Goal: Navigation & Orientation: Find specific page/section

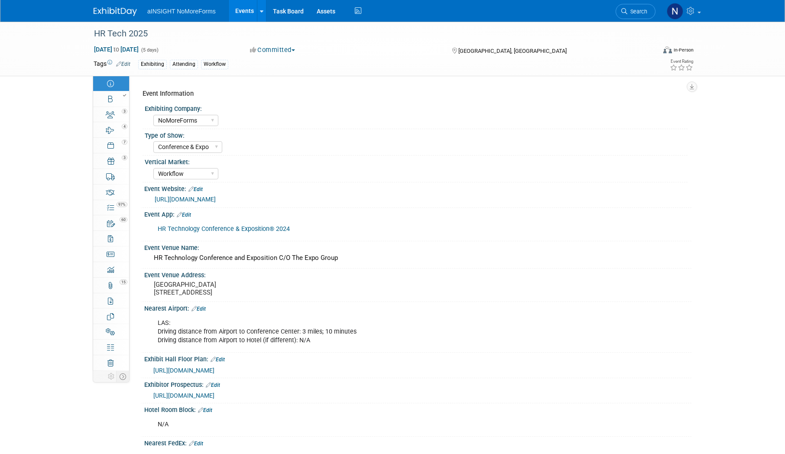
select select "NoMoreForms"
select select "Conference & Expo"
select select "Workflow"
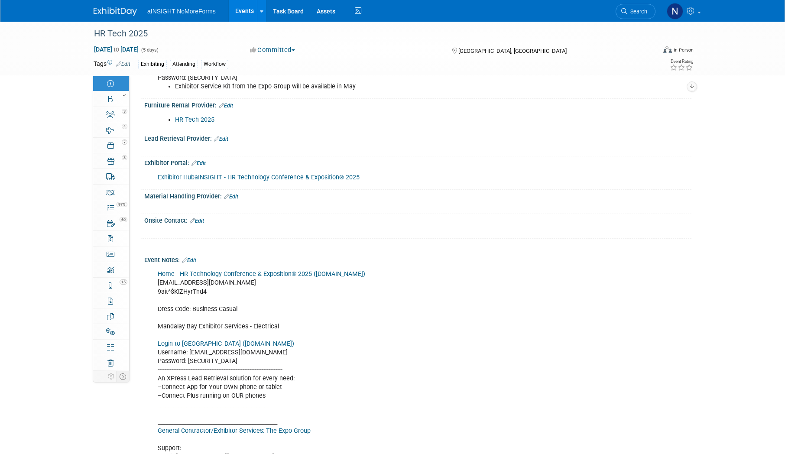
click at [244, 7] on link "Events" at bounding box center [245, 11] width 32 height 22
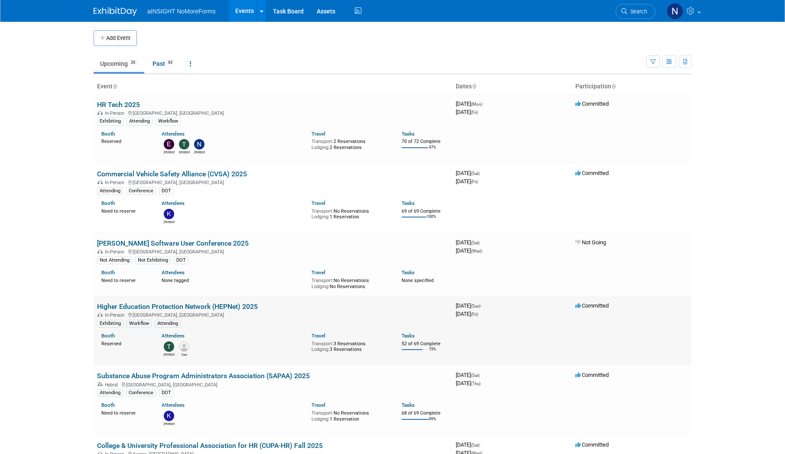
click at [204, 310] on link "Higher Education Protection Network (HEPNet) 2025" at bounding box center [177, 306] width 161 height 8
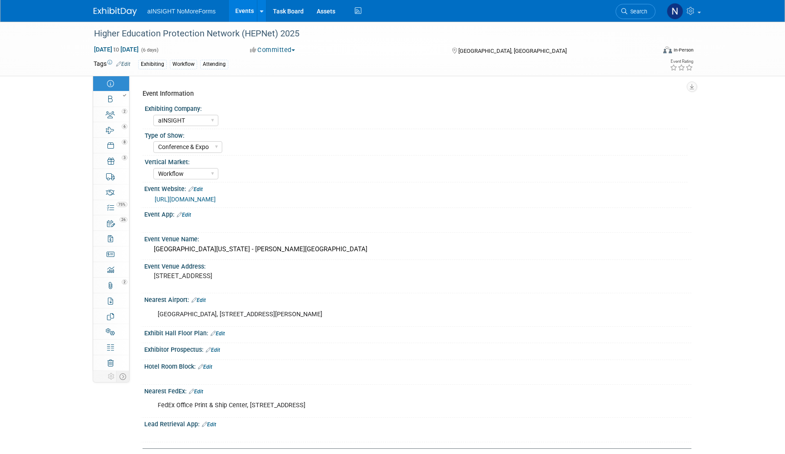
select select "aINSIGHT"
select select "Conference & Expo"
select select "Workflow"
click at [117, 104] on link "Booth" at bounding box center [111, 98] width 36 height 15
select select "aINSIGHT"
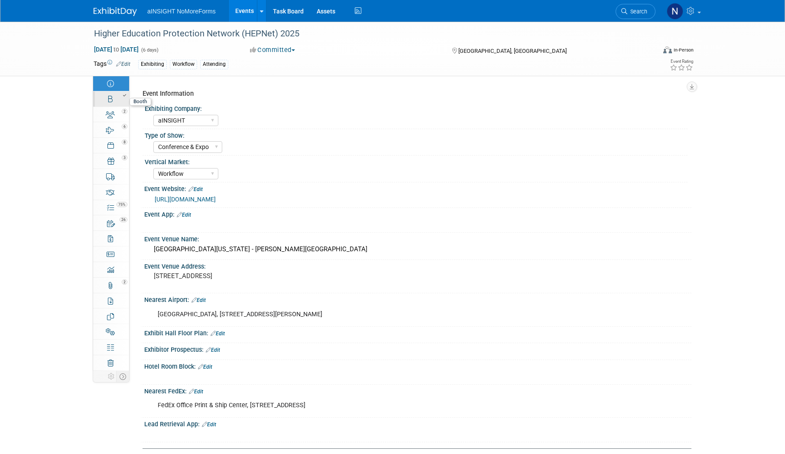
select select "Head of Sales"
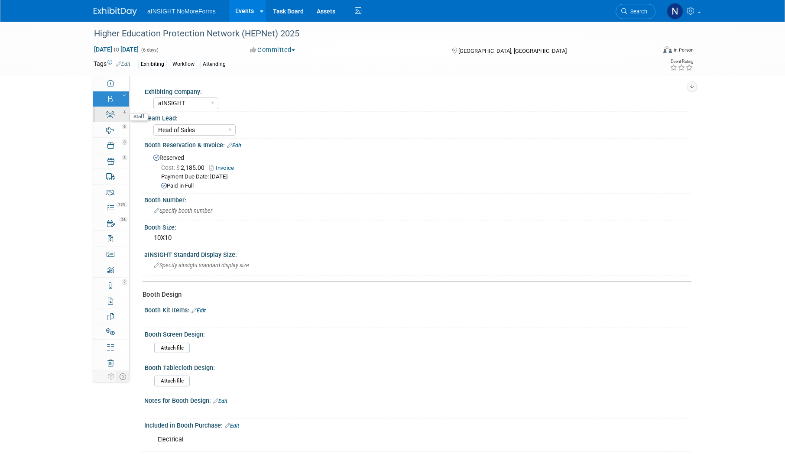
click at [116, 114] on link "2 Staff 2" at bounding box center [111, 114] width 36 height 15
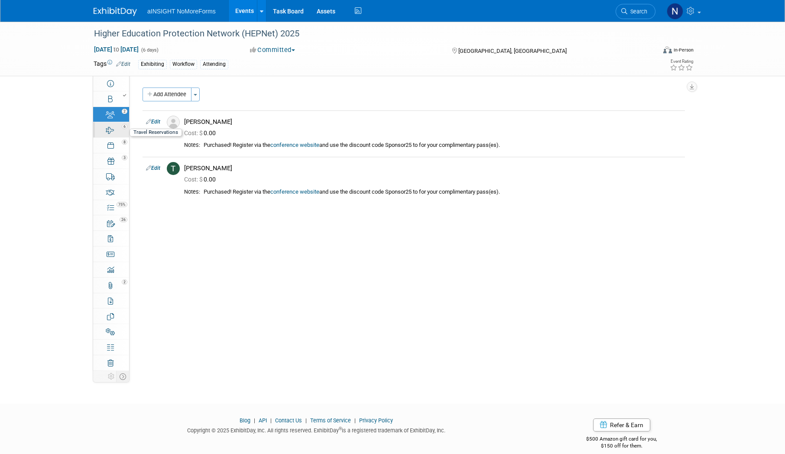
click at [113, 130] on icon at bounding box center [110, 130] width 8 height 7
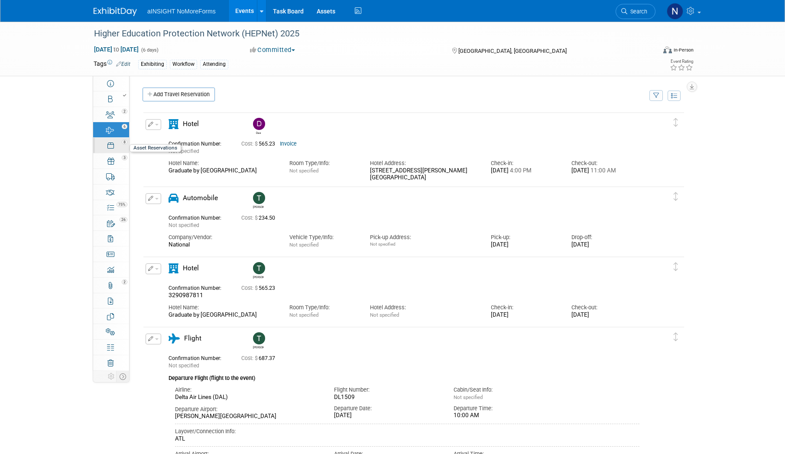
click at [110, 146] on icon at bounding box center [110, 145] width 6 height 7
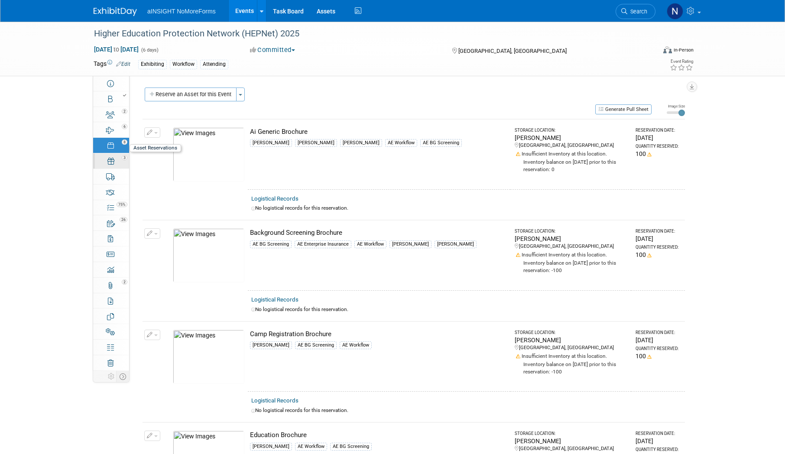
click at [116, 159] on div "3" at bounding box center [113, 157] width 29 height 6
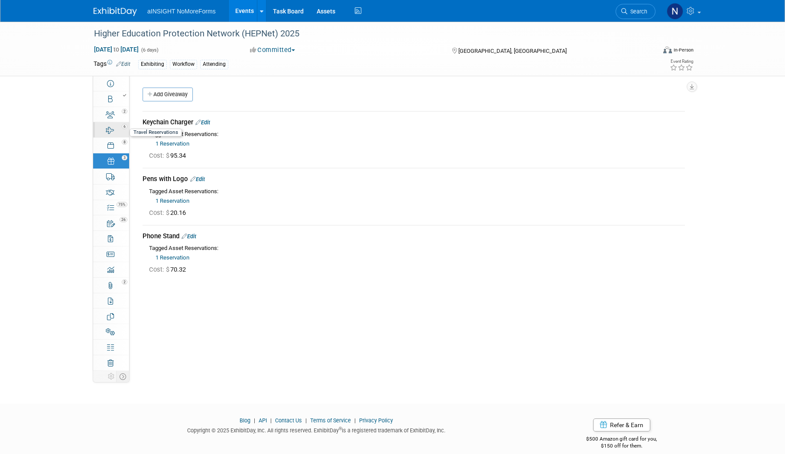
click at [118, 132] on link "6 Travel Reservations 6" at bounding box center [111, 129] width 36 height 15
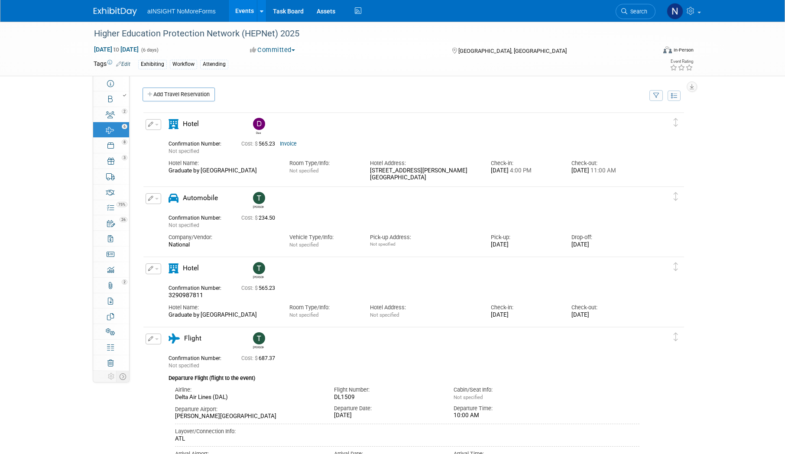
click at [61, 59] on div "Higher Education Protection Network (HEPNet) 2025 Sep 28, 2025 to Oct 3, 2025 (…" at bounding box center [392, 49] width 785 height 55
